Goal: Navigation & Orientation: Find specific page/section

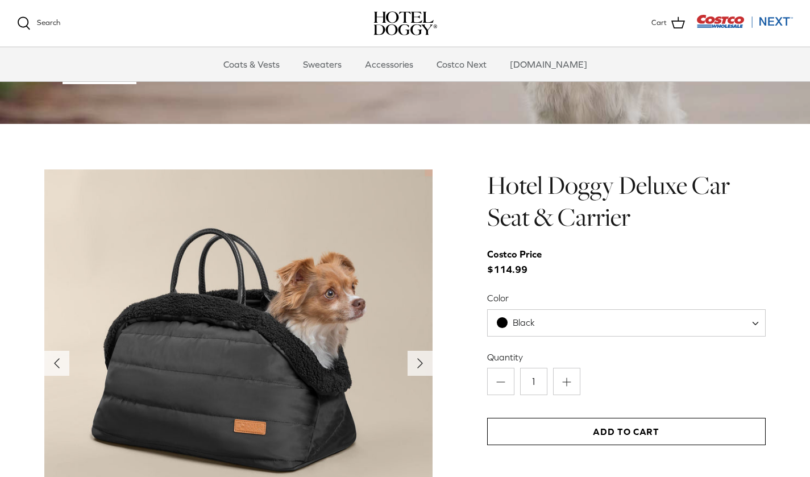
scroll to position [1122, 0]
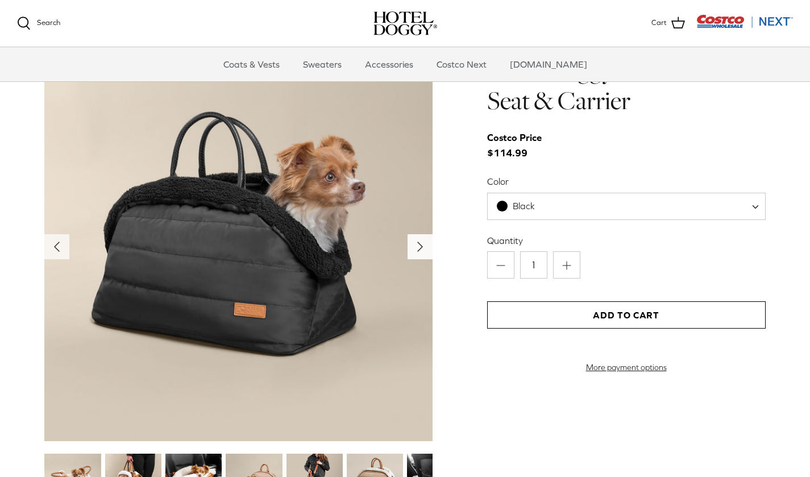
click at [423, 238] on icon "Right" at bounding box center [420, 247] width 18 height 18
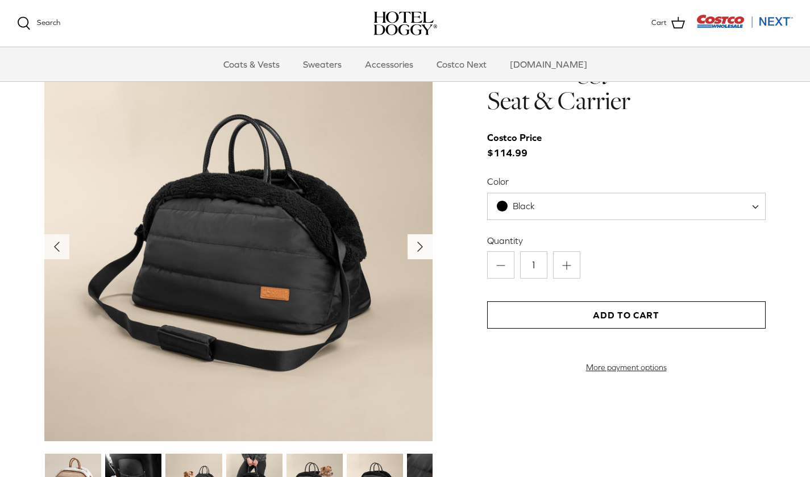
click at [423, 238] on icon "Right" at bounding box center [420, 247] width 18 height 18
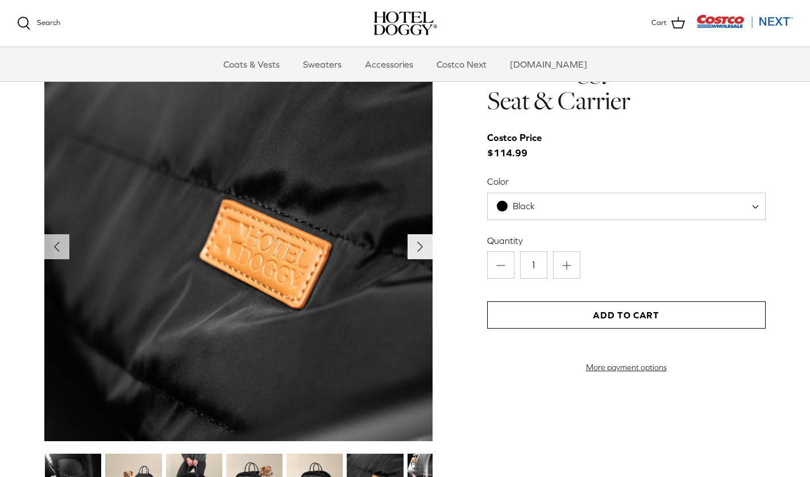
click at [423, 238] on icon "Right" at bounding box center [420, 247] width 18 height 18
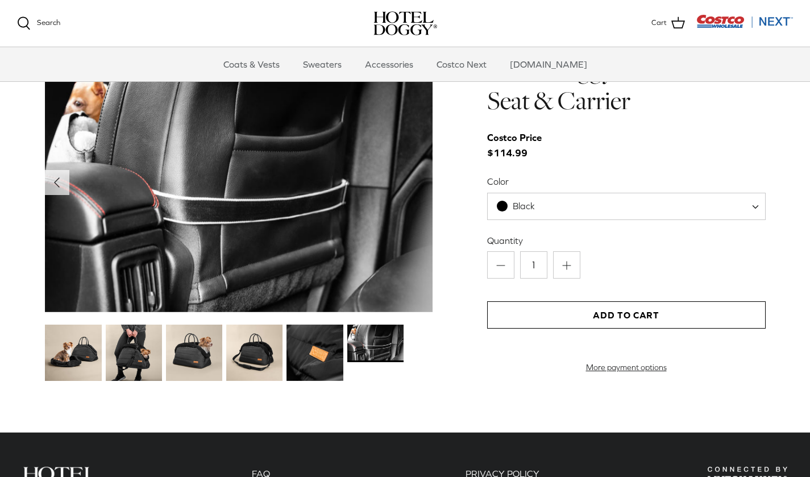
click at [423, 228] on img at bounding box center [238, 182] width 388 height 259
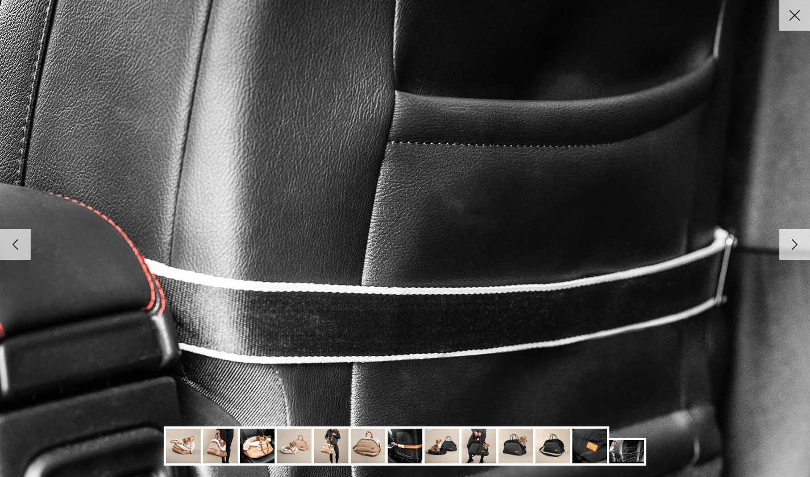
click at [423, 228] on img at bounding box center [405, 238] width 1164 height 777
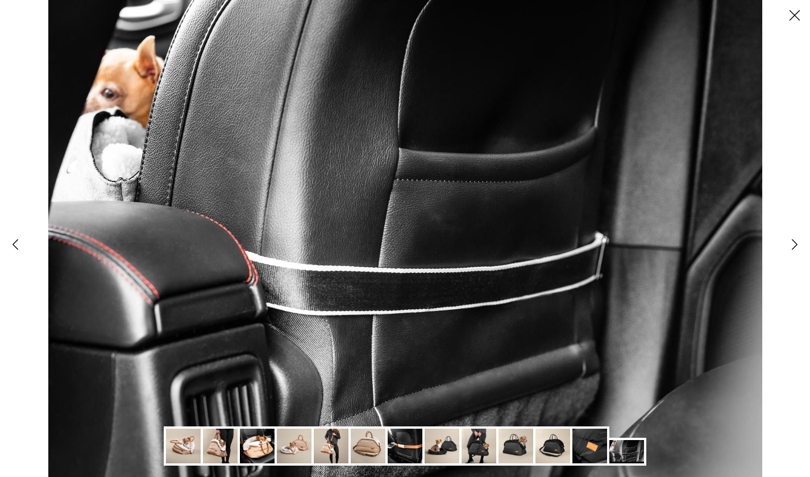
click at [366, 449] on img at bounding box center [368, 445] width 35 height 35
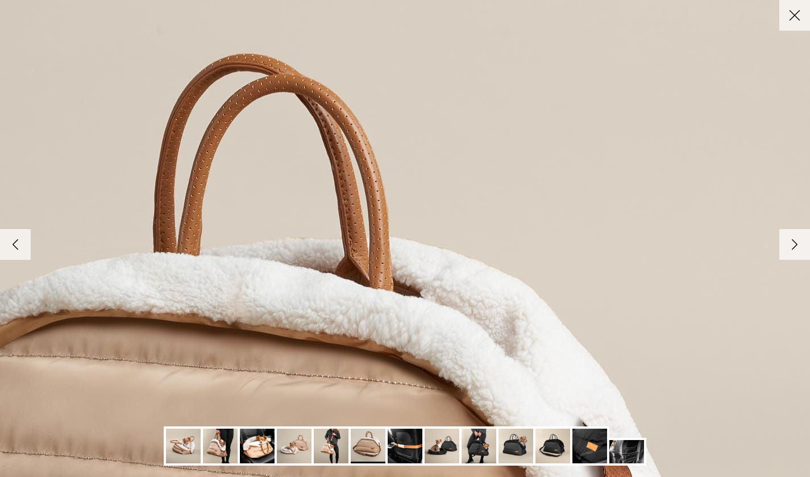
click at [802, 28] on link "Close" at bounding box center [794, 15] width 31 height 31
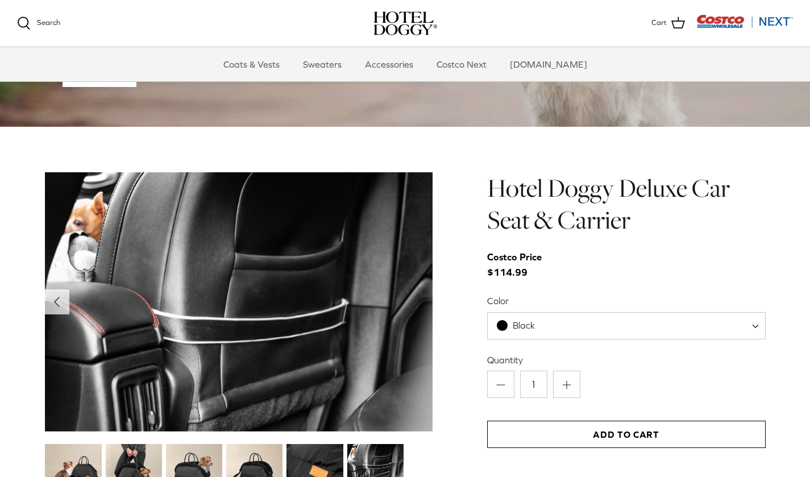
scroll to position [1064, 0]
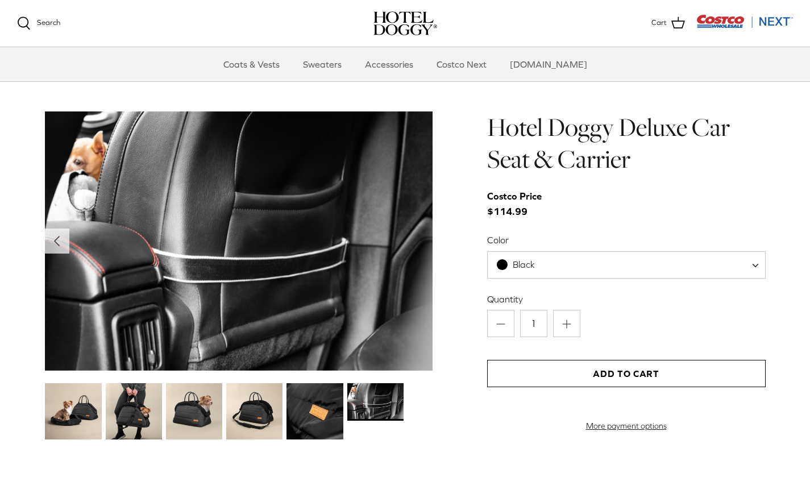
click at [41, 222] on div "Left Right" at bounding box center [405, 278] width 810 height 334
click at [48, 228] on button "Left" at bounding box center [56, 240] width 25 height 25
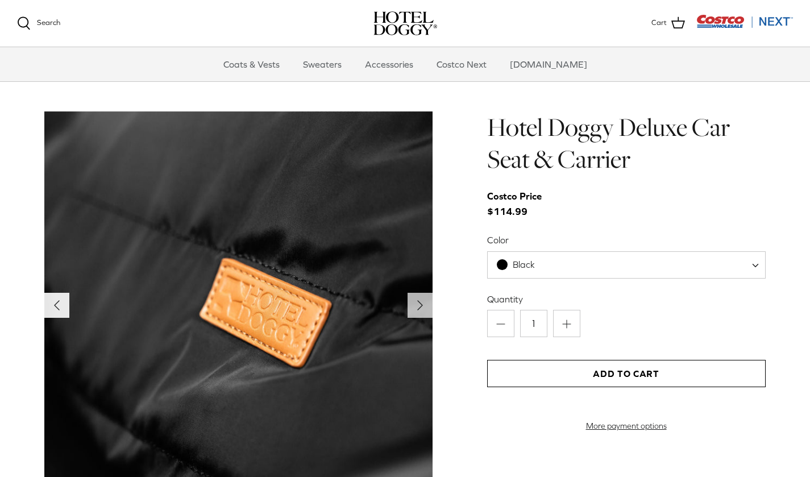
click at [50, 296] on icon "Left" at bounding box center [57, 305] width 18 height 18
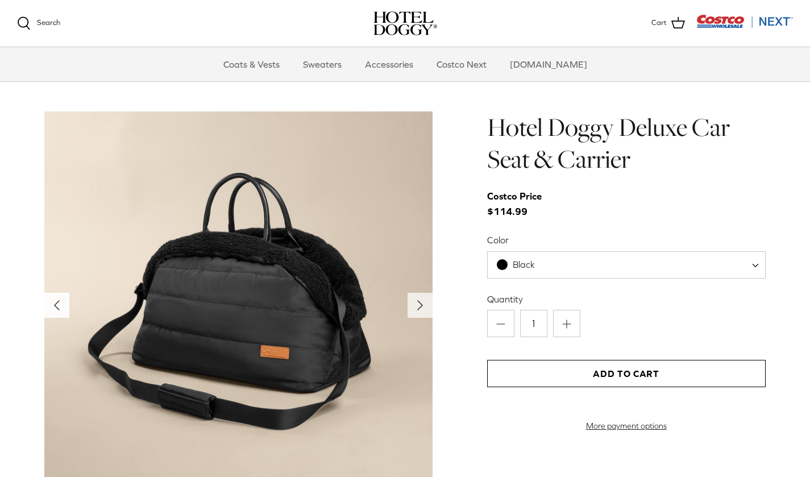
click at [50, 296] on icon "Left" at bounding box center [57, 305] width 18 height 18
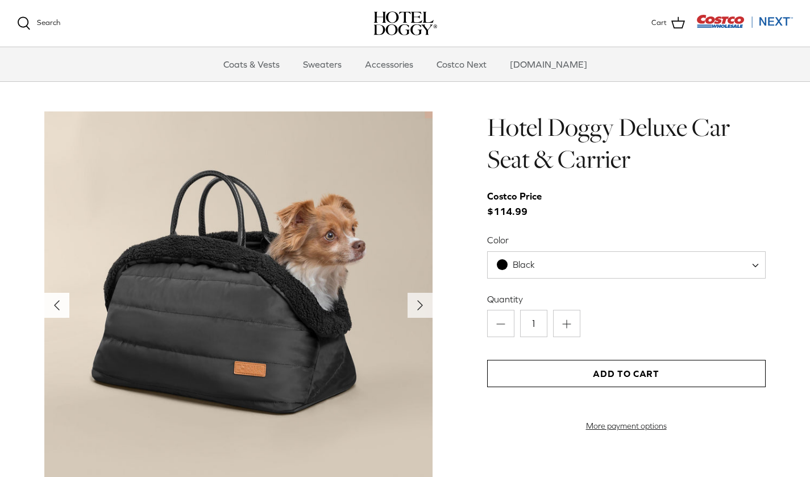
click at [50, 296] on icon "Left" at bounding box center [57, 305] width 18 height 18
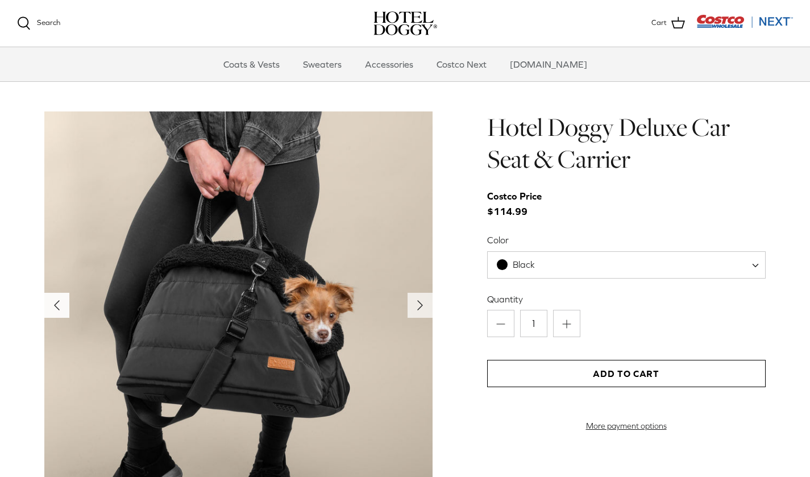
click at [50, 296] on icon "Left" at bounding box center [57, 305] width 18 height 18
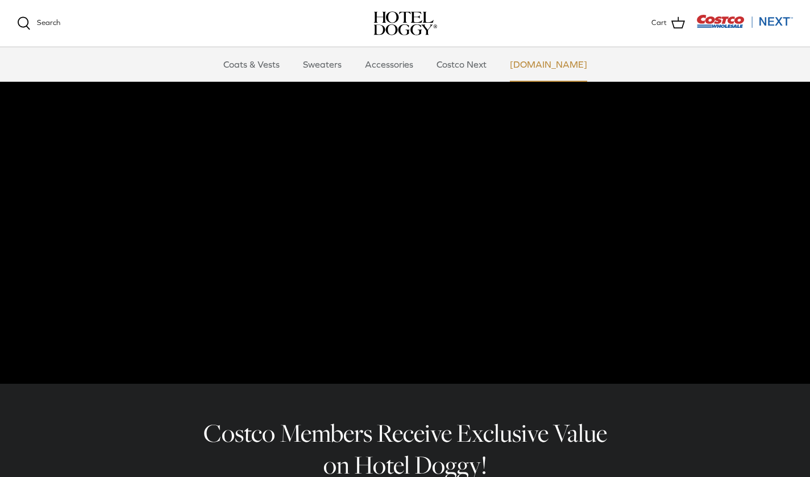
scroll to position [30, 0]
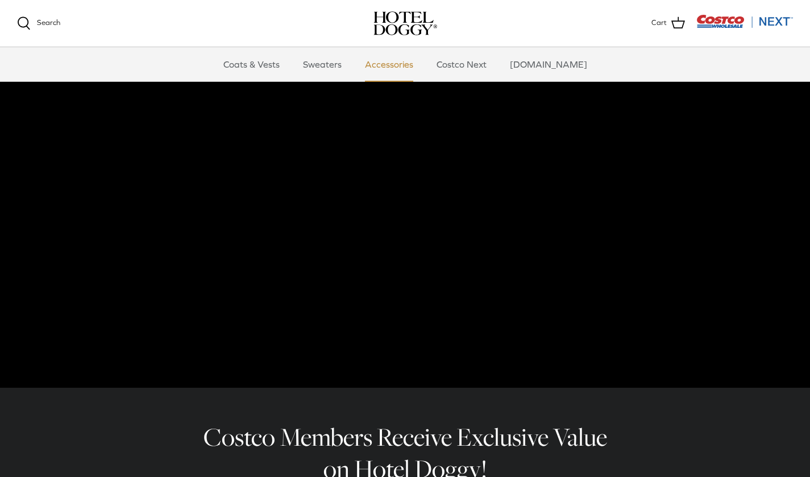
click at [402, 64] on link "Accessories" at bounding box center [389, 64] width 69 height 34
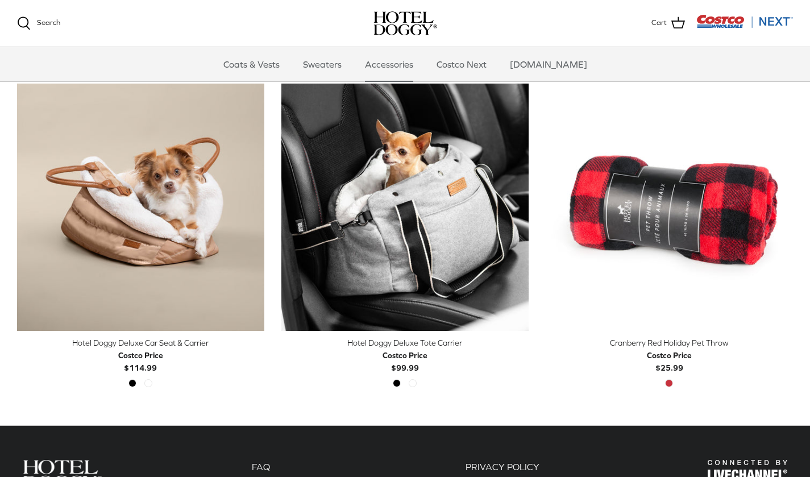
scroll to position [268, 0]
